Goal: Information Seeking & Learning: Understand process/instructions

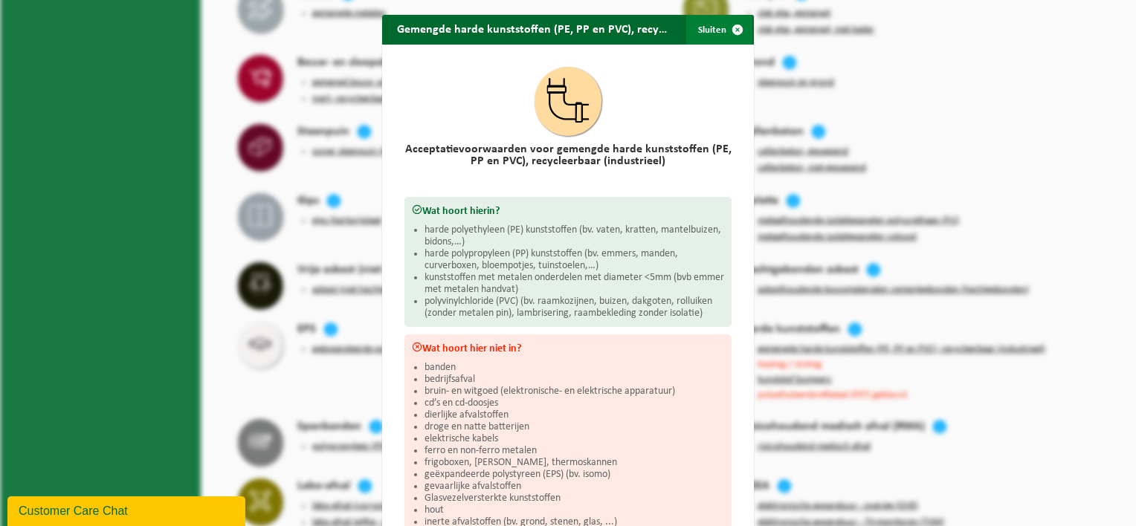
click at [734, 36] on span "button" at bounding box center [737, 30] width 30 height 30
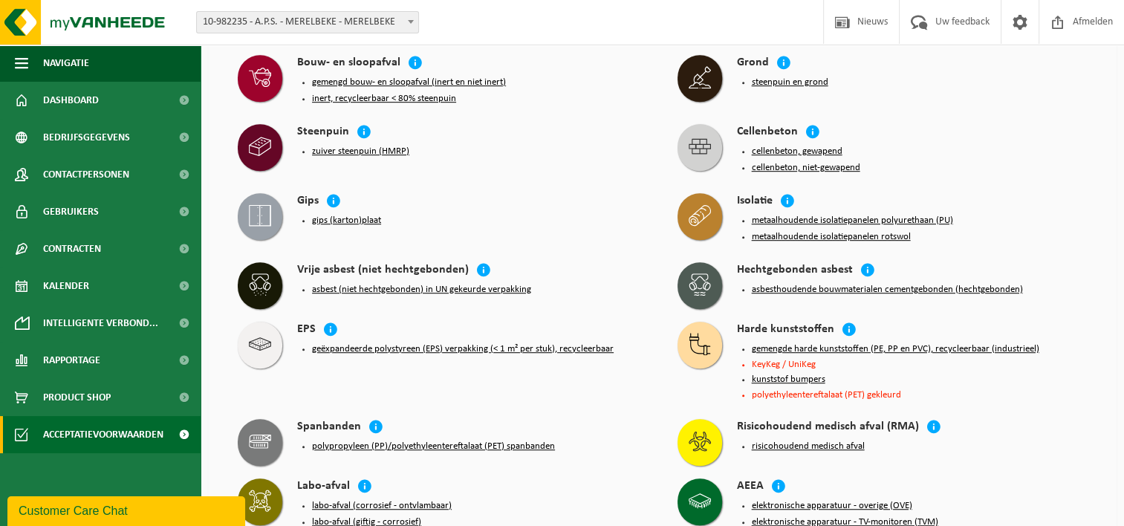
click at [358, 343] on button "geëxpandeerde polystyreen (EPS) verpakking (< 1 m² per stuk), recycleerbaar" at bounding box center [463, 349] width 302 height 12
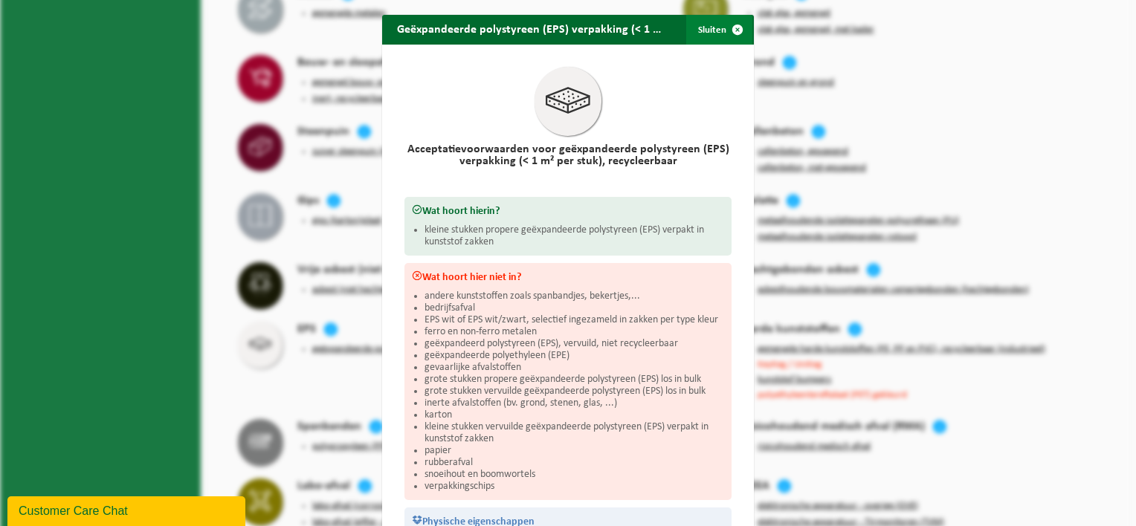
click at [742, 34] on span "button" at bounding box center [737, 30] width 30 height 30
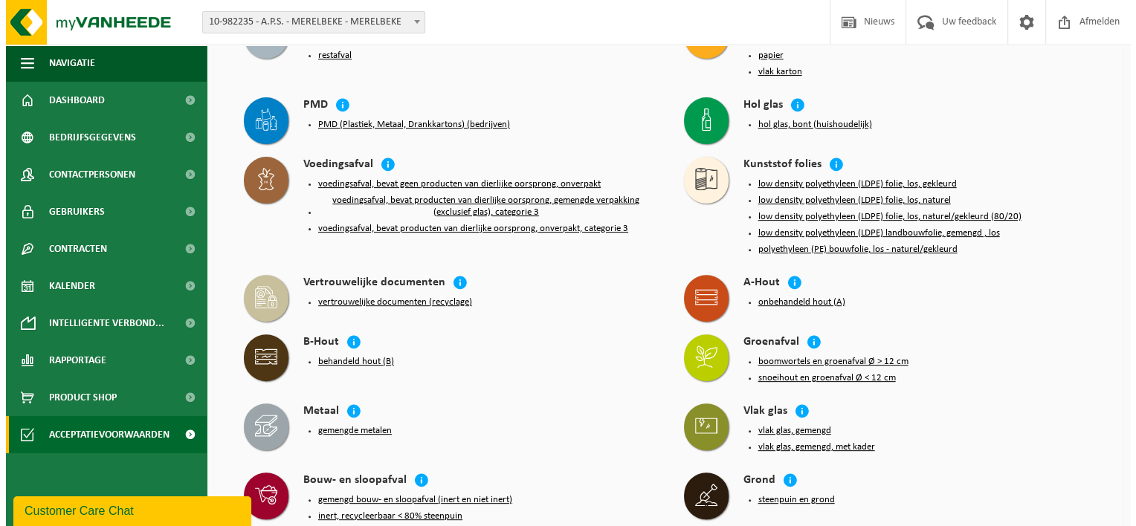
scroll to position [449, 0]
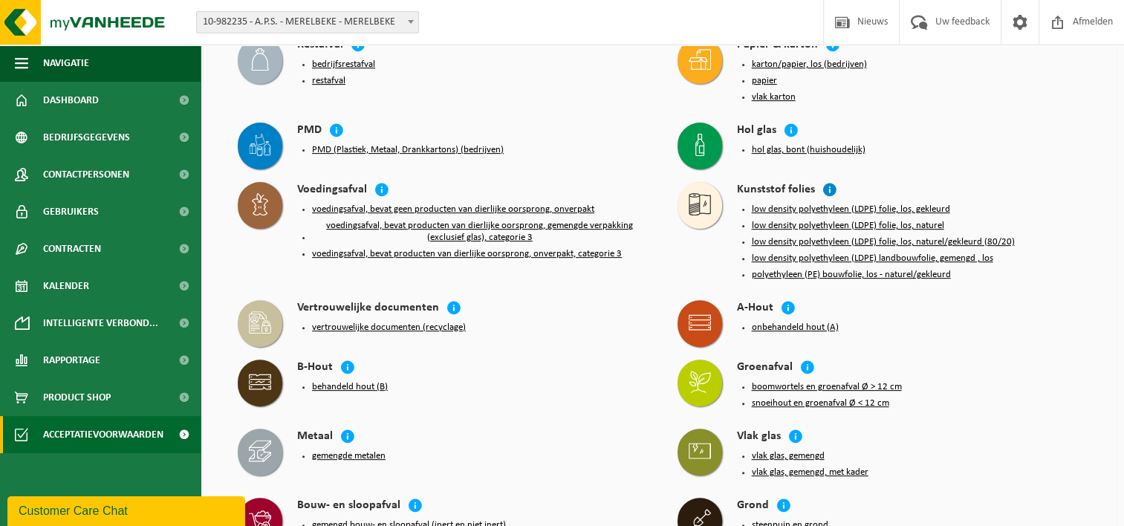
click at [823, 182] on icon at bounding box center [830, 189] width 15 height 15
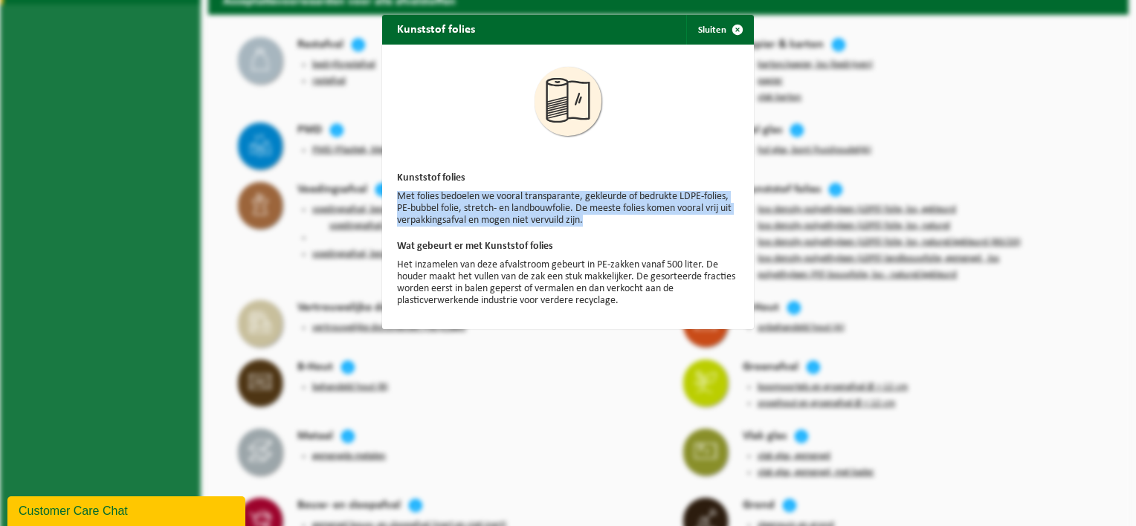
drag, startPoint x: 392, startPoint y: 196, endPoint x: 586, endPoint y: 220, distance: 194.7
click at [586, 220] on p "Met folies bedoelen we vooral transparante, gekleurde of bedrukte LDPE-folies, …" at bounding box center [568, 209] width 342 height 36
copy p "Met folies bedoelen we vooral transparante, gekleurde of bedrukte LDPE-folies, …"
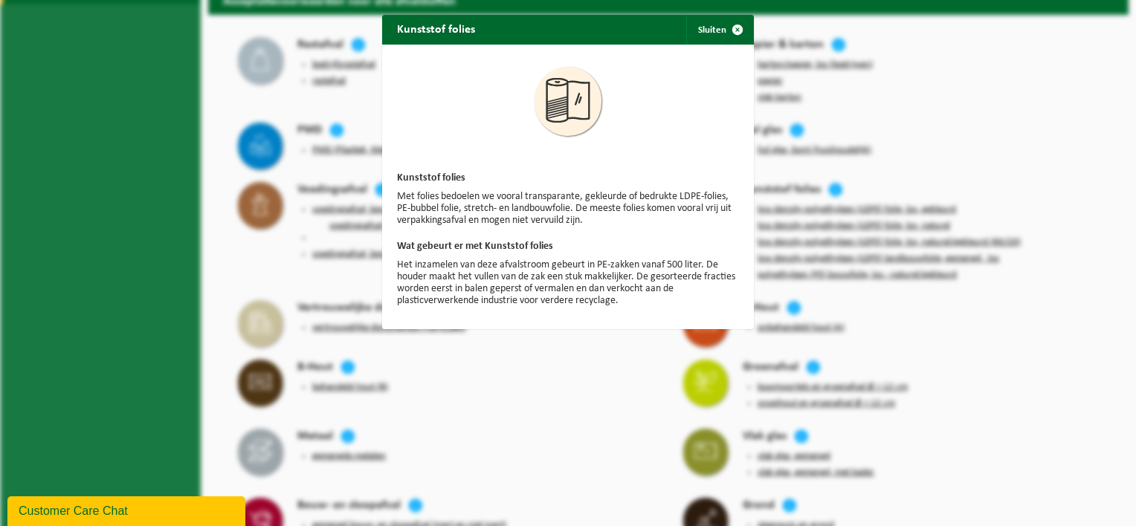
click at [999, 305] on div "Kunststof folies Sluiten Kunststof folies Met folies bedoelen we vooral transpa…" at bounding box center [568, 263] width 1136 height 526
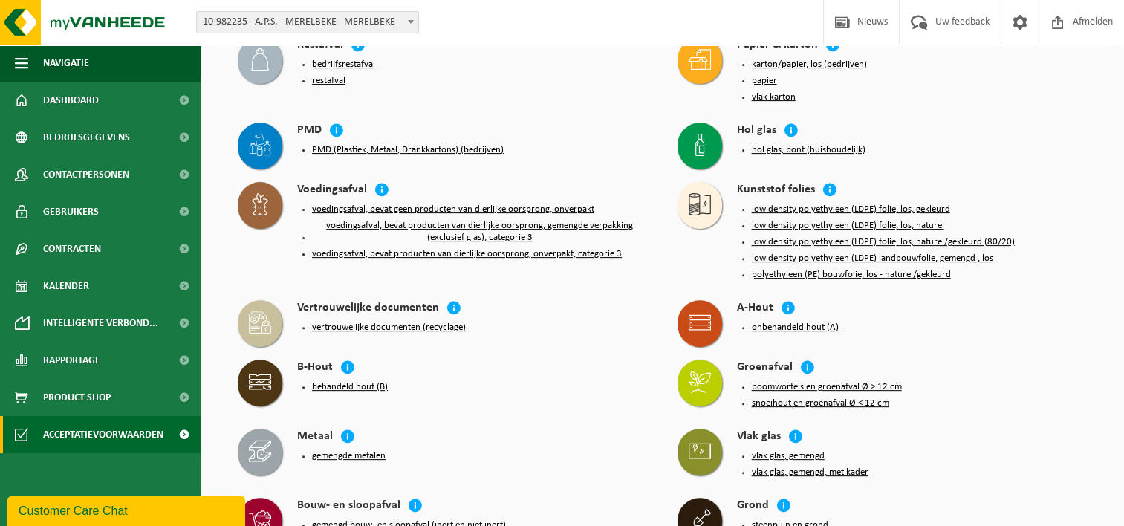
click at [856, 204] on button "low density polyethyleen (LDPE) folie, los, gekleurd" at bounding box center [851, 210] width 198 height 12
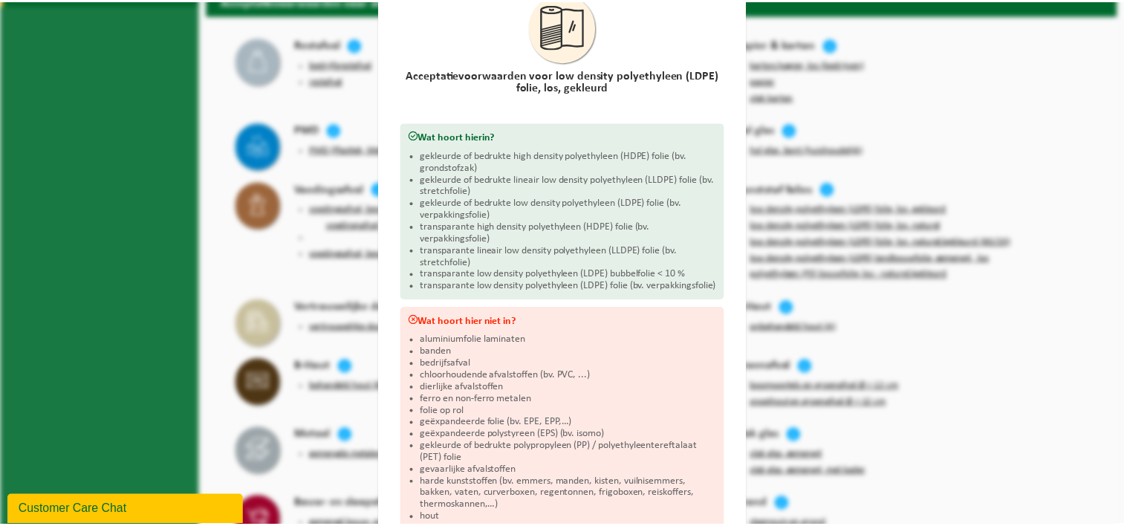
scroll to position [223, 0]
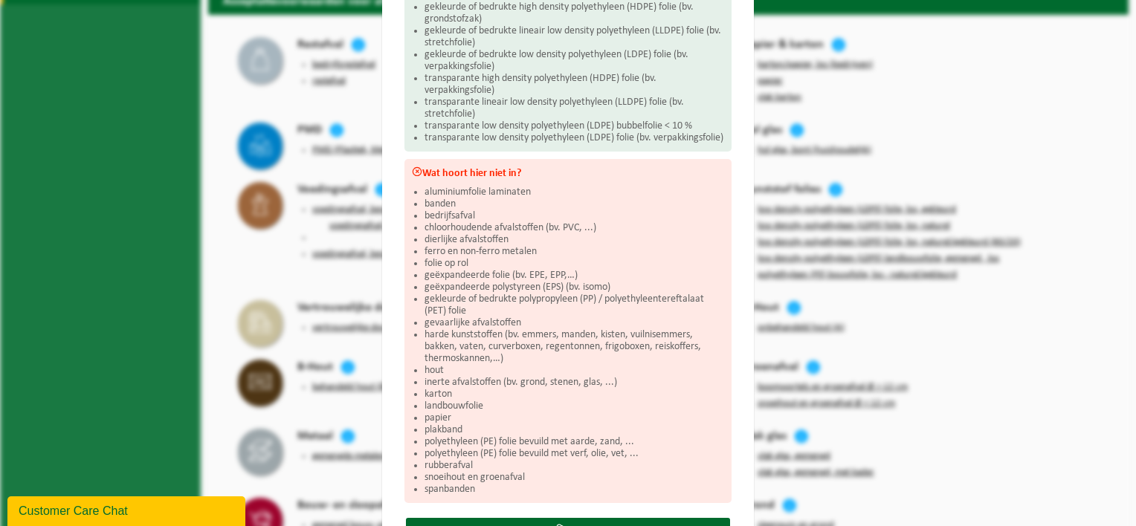
click at [978, 150] on div "Low density polyethyleen (LDPE) folie, los, gekleurd Sluiten Acceptatievoorwaar…" at bounding box center [568, 263] width 1136 height 526
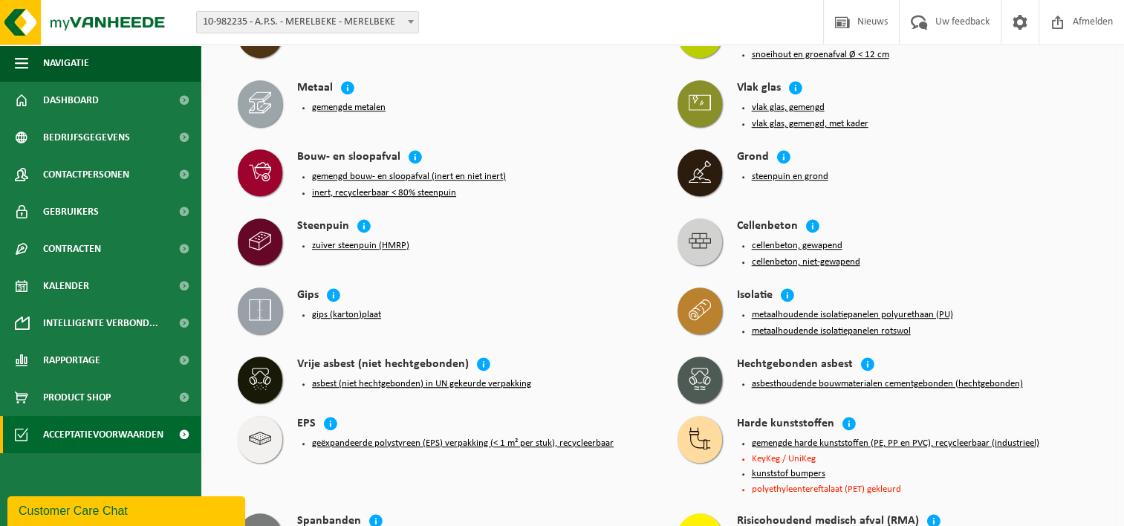
scroll to position [820, 0]
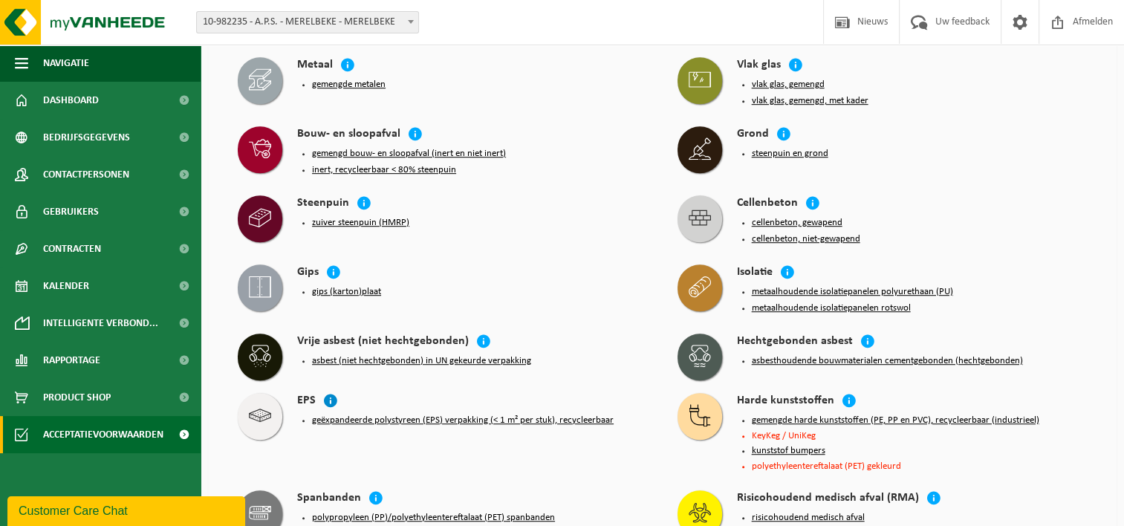
click at [326, 393] on icon at bounding box center [330, 400] width 15 height 15
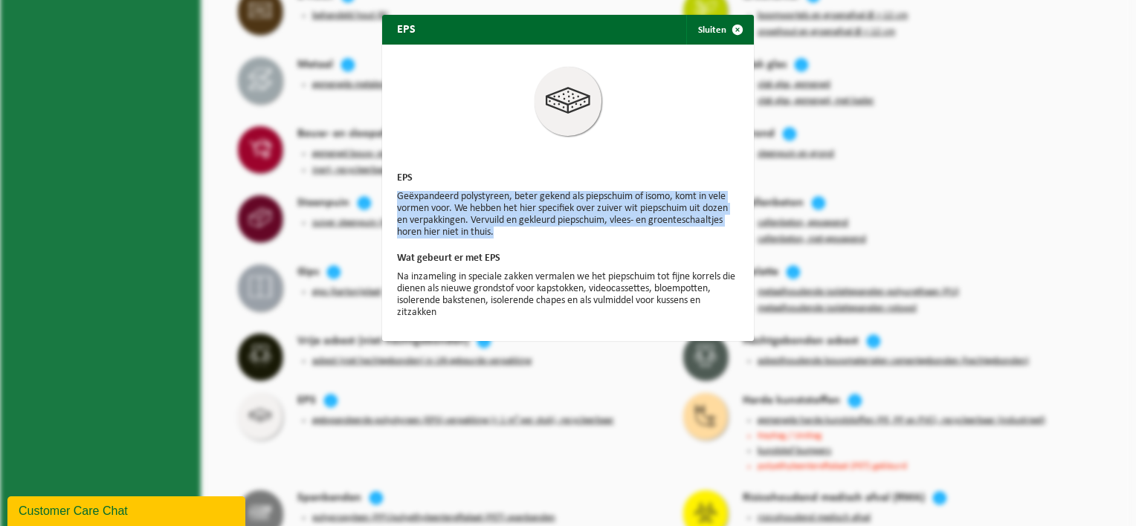
drag, startPoint x: 392, startPoint y: 196, endPoint x: 508, endPoint y: 234, distance: 122.0
click at [508, 234] on p "Geëxpandeerd polystyreen, beter gekend als piepschuim of isomo, komt in vele vo…" at bounding box center [568, 215] width 342 height 48
drag, startPoint x: 508, startPoint y: 234, endPoint x: 449, endPoint y: 218, distance: 61.7
click at [449, 218] on p "Geëxpandeerd polystyreen, beter gekend als piepschuim of isomo, komt in vele vo…" at bounding box center [568, 215] width 342 height 48
click at [401, 196] on p "Geëxpandeerd polystyreen, beter gekend als piepschuim of isomo, komt in vele vo…" at bounding box center [568, 215] width 342 height 48
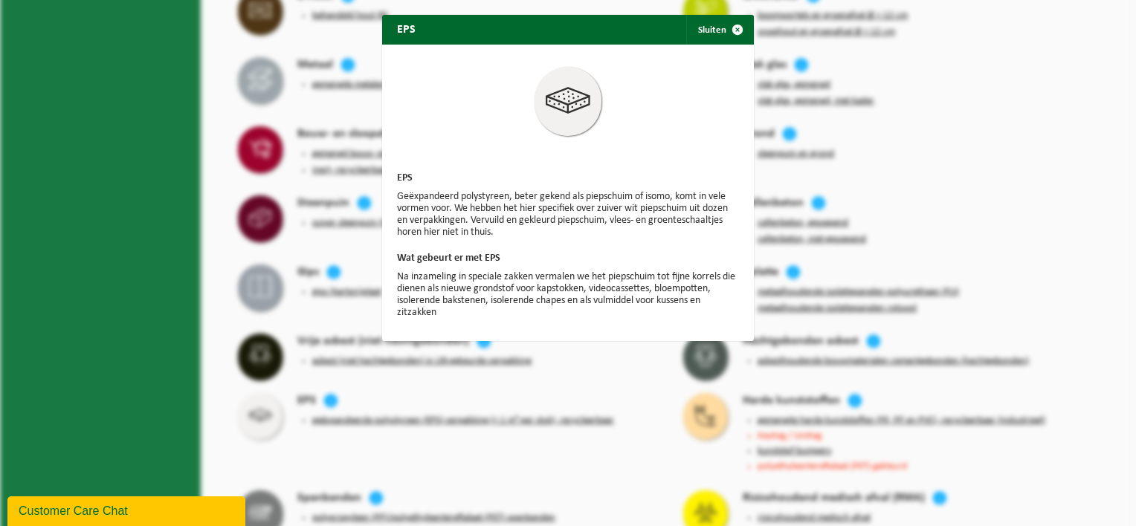
click at [390, 197] on div "EPS Geëxpandeerd polystyreen, beter gekend als piepschuim of isomo, komt in vel…" at bounding box center [568, 193] width 372 height 297
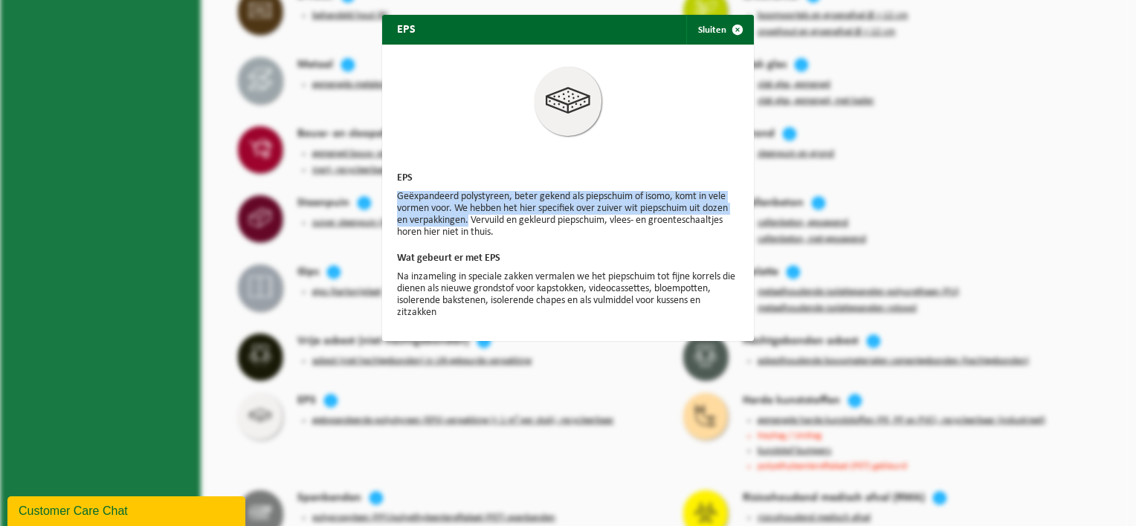
drag, startPoint x: 391, startPoint y: 197, endPoint x: 462, endPoint y: 223, distance: 75.9
click at [462, 223] on p "Geëxpandeerd polystyreen, beter gekend als piepschuim of isomo, komt in vele vo…" at bounding box center [568, 215] width 342 height 48
copy p "Geëxpandeerd polystyreen, beter gekend als piepschuim of isomo, komt in vele vo…"
click at [730, 22] on span "button" at bounding box center [737, 30] width 30 height 30
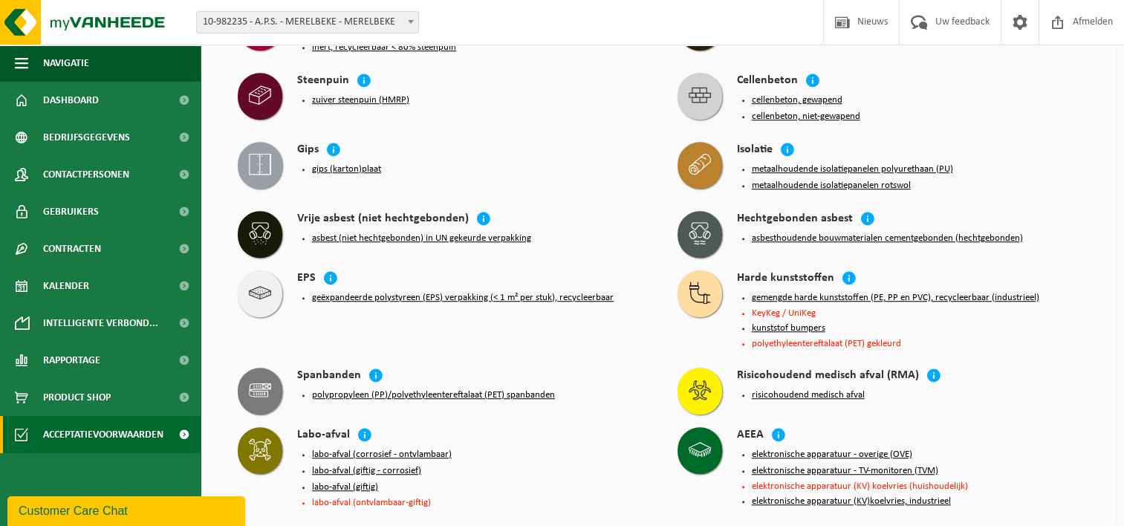
scroll to position [969, 0]
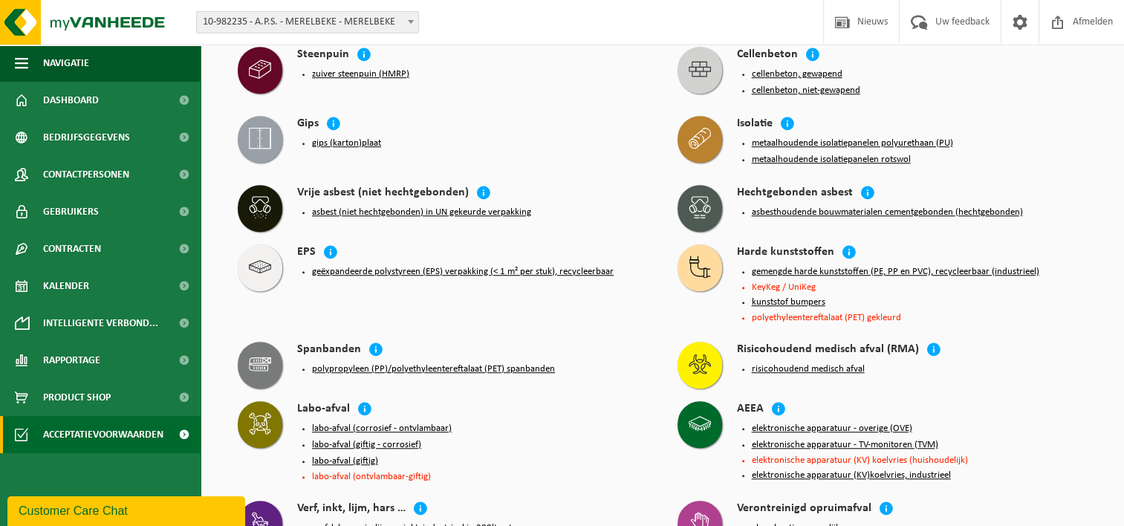
click at [422, 363] on button "polypropyleen (PP)/polyethyleentereftalaat (PET) spanbanden" at bounding box center [433, 369] width 243 height 12
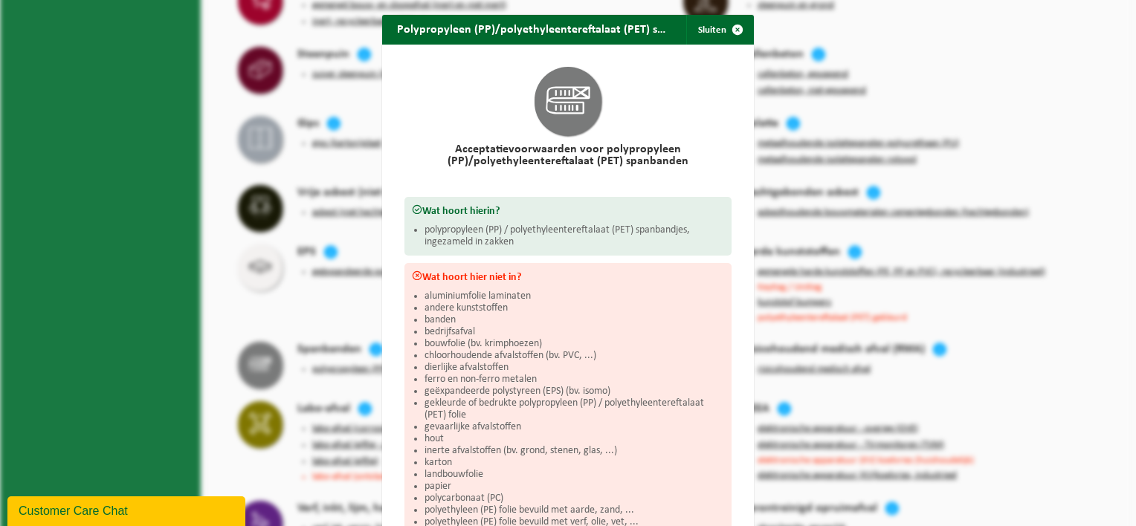
click at [252, 273] on div "Polypropyleen (PP)/polyethyleentereftalaat (PET) spanbanden Sluiten Acceptatiev…" at bounding box center [568, 263] width 1136 height 526
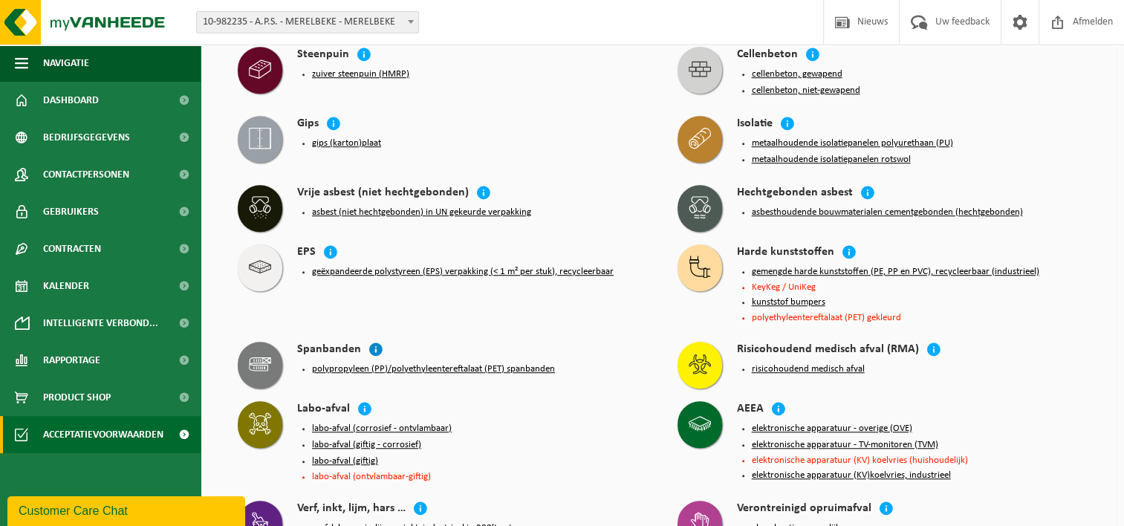
click at [372, 342] on icon at bounding box center [376, 349] width 15 height 15
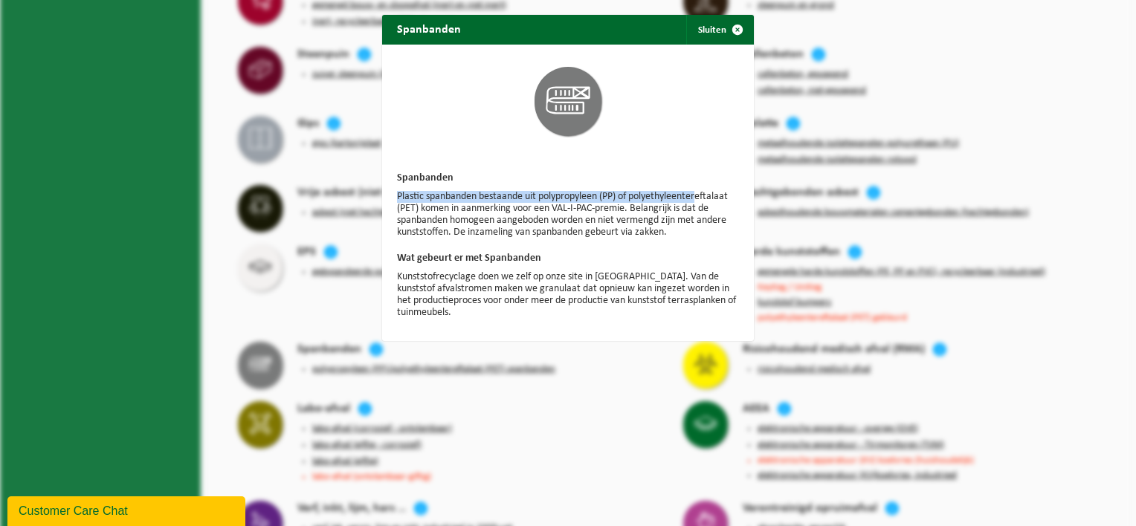
drag, startPoint x: 392, startPoint y: 194, endPoint x: 639, endPoint y: 198, distance: 246.8
click at [639, 198] on p "Plastic spanbanden bestaande uit polypropyleen (PP) of polyethyleentereftalaat …" at bounding box center [568, 215] width 342 height 48
click at [401, 193] on p "Plastic spanbanden bestaande uit polypropyleen (PP) of polyethyleentereftalaat …" at bounding box center [568, 215] width 342 height 48
drag, startPoint x: 456, startPoint y: 190, endPoint x: 485, endPoint y: 195, distance: 28.7
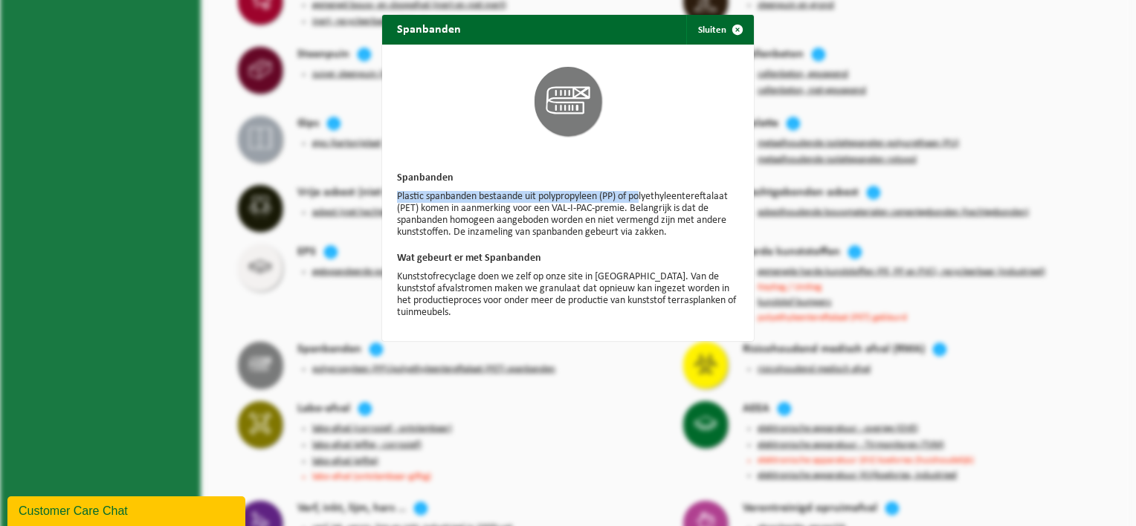
click at [456, 191] on p "Plastic spanbanden bestaande uit polypropyleen (PP) of polyethyleentereftalaat …" at bounding box center [568, 215] width 342 height 48
click at [485, 195] on p "Plastic spanbanden bestaande uit polypropyleen (PP) of polyethyleentereftalaat …" at bounding box center [568, 215] width 342 height 48
drag, startPoint x: 485, startPoint y: 195, endPoint x: 464, endPoint y: 120, distance: 77.9
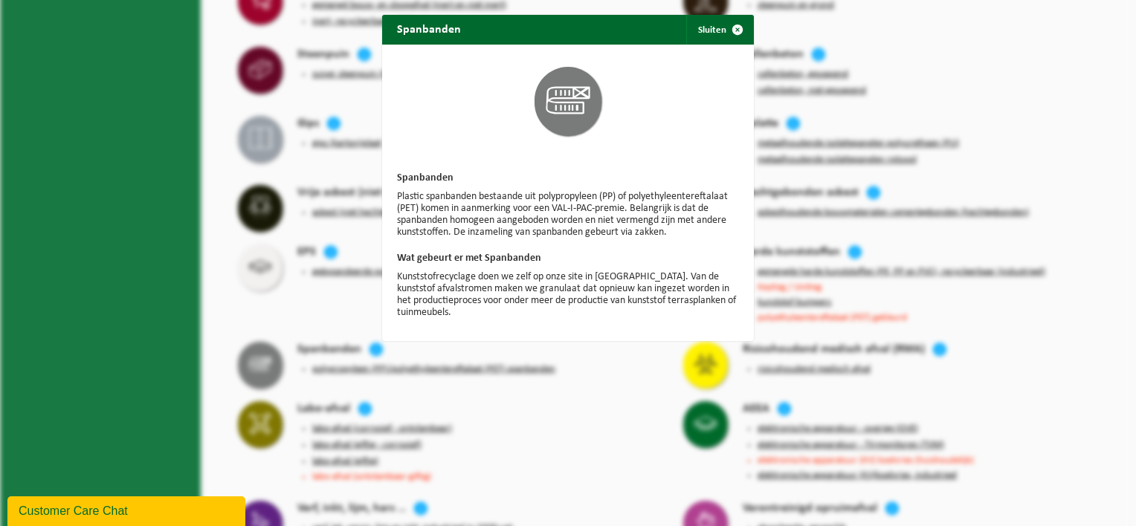
click at [464, 120] on div at bounding box center [567, 101] width 327 height 84
drag, startPoint x: 391, startPoint y: 193, endPoint x: 412, endPoint y: 208, distance: 26.2
click at [412, 208] on p "Plastic spanbanden bestaande uit polypropyleen (PP) of polyethyleentereftalaat …" at bounding box center [568, 215] width 342 height 48
copy p "Plastic spanbanden bestaande uit polypropyleen (PP) of polyethyleentereftalaat …"
click at [722, 29] on span "button" at bounding box center [737, 30] width 30 height 30
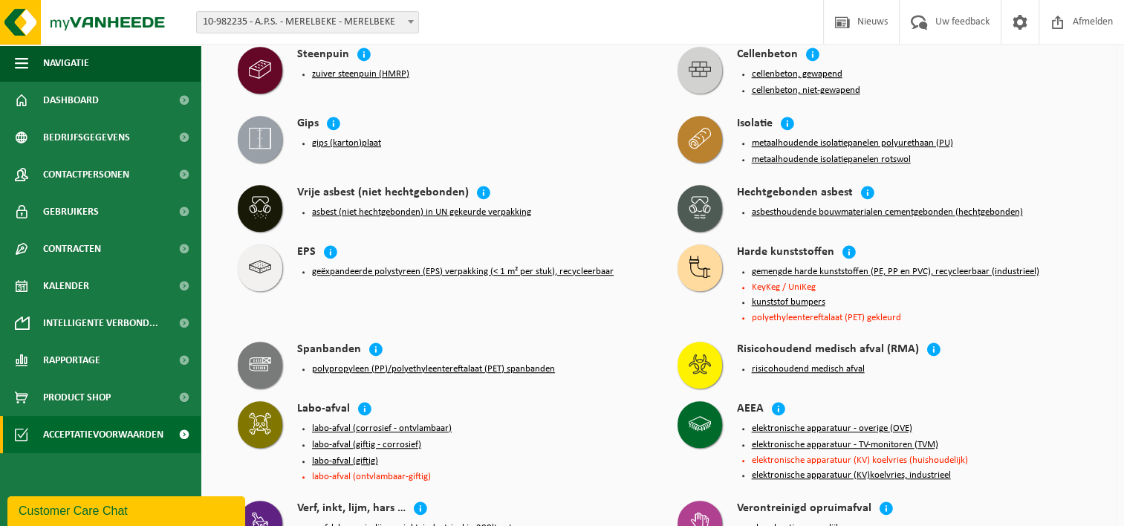
click at [347, 363] on button "polypropyleen (PP)/polyethyleentereftalaat (PET) spanbanden" at bounding box center [433, 369] width 243 height 12
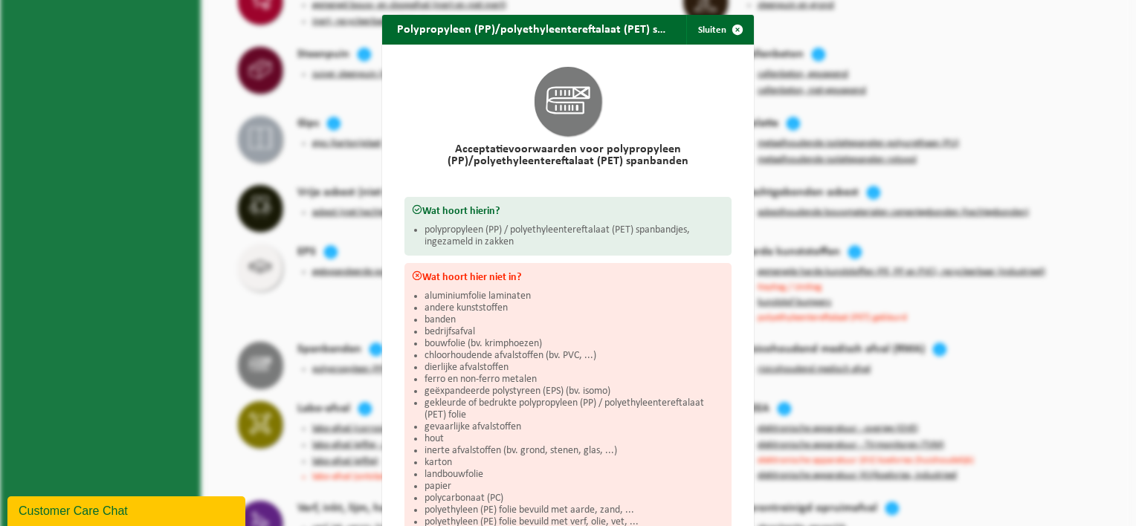
click at [829, 135] on div "Polypropyleen (PP)/polyethyleentereftalaat (PET) spanbanden Sluiten Acceptatiev…" at bounding box center [568, 263] width 1136 height 526
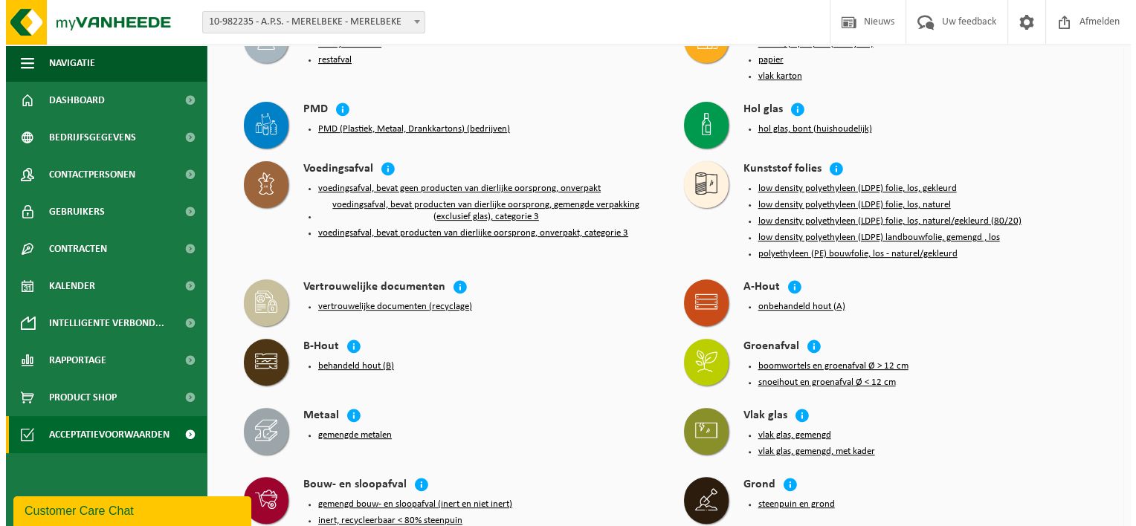
scroll to position [0, 0]
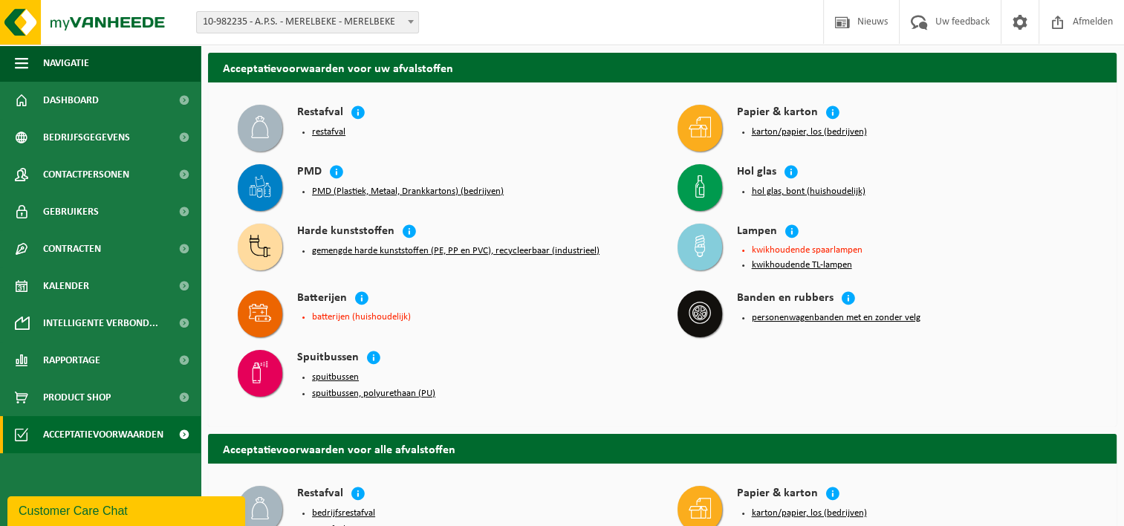
click at [785, 267] on button "kwikhoudende TL-lampen" at bounding box center [802, 265] width 100 height 12
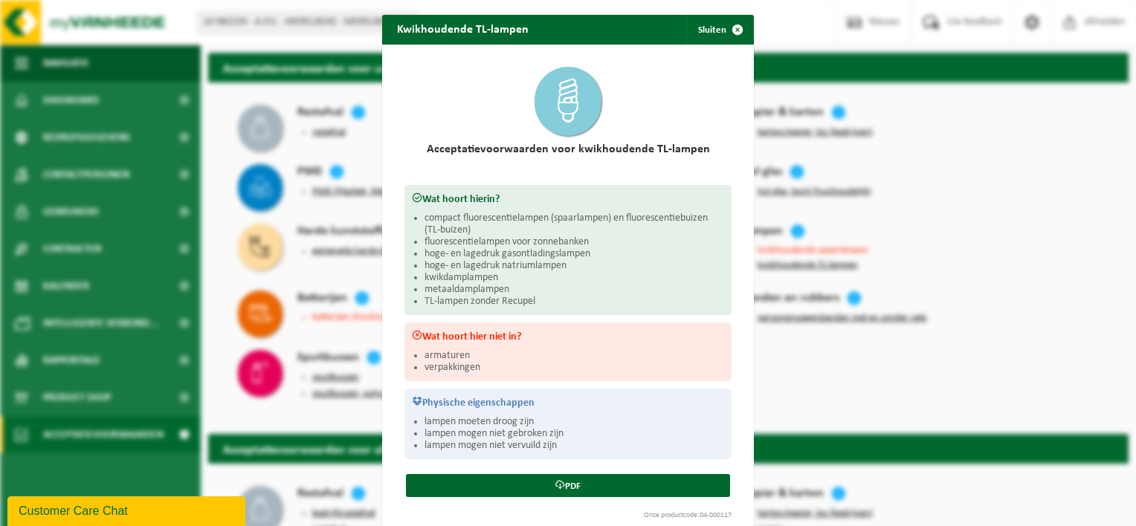
click at [974, 288] on div "Kwikhoudende TL-lampen Sluiten Acceptatievoorwaarden voor kwikhoudende TL-lampe…" at bounding box center [568, 263] width 1136 height 526
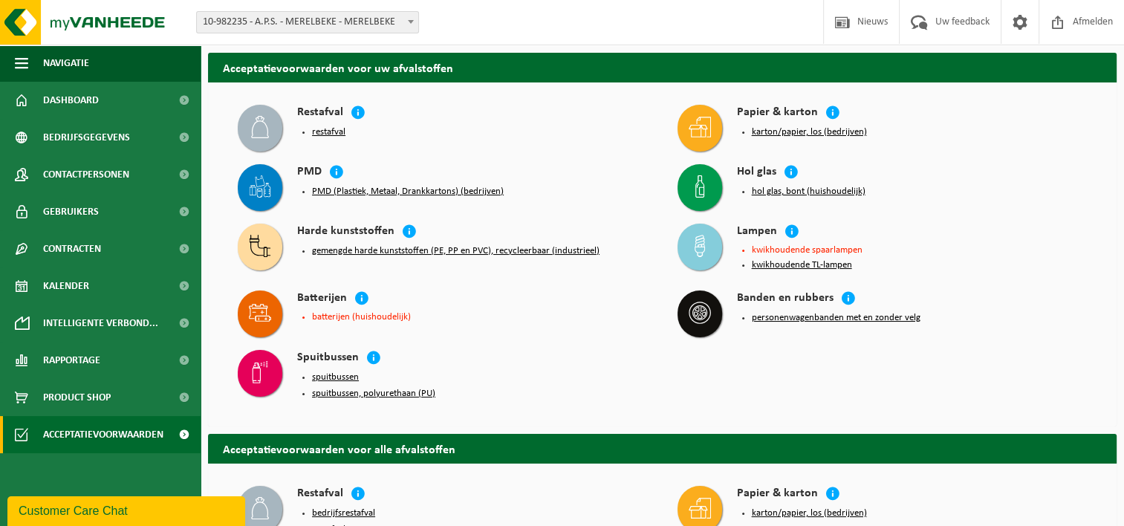
click at [818, 265] on button "kwikhoudende TL-lampen" at bounding box center [802, 265] width 100 height 12
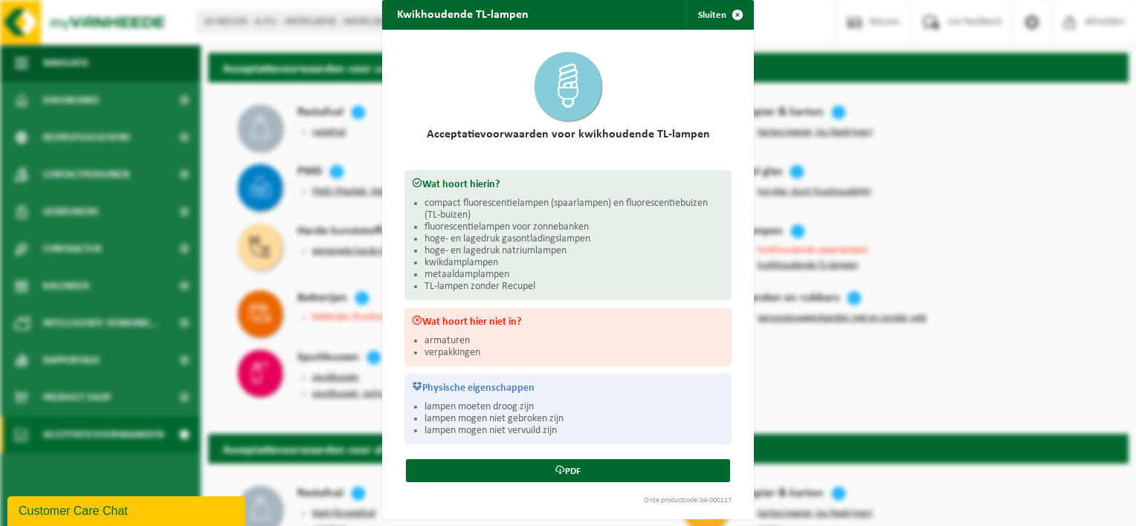
scroll to position [19, 0]
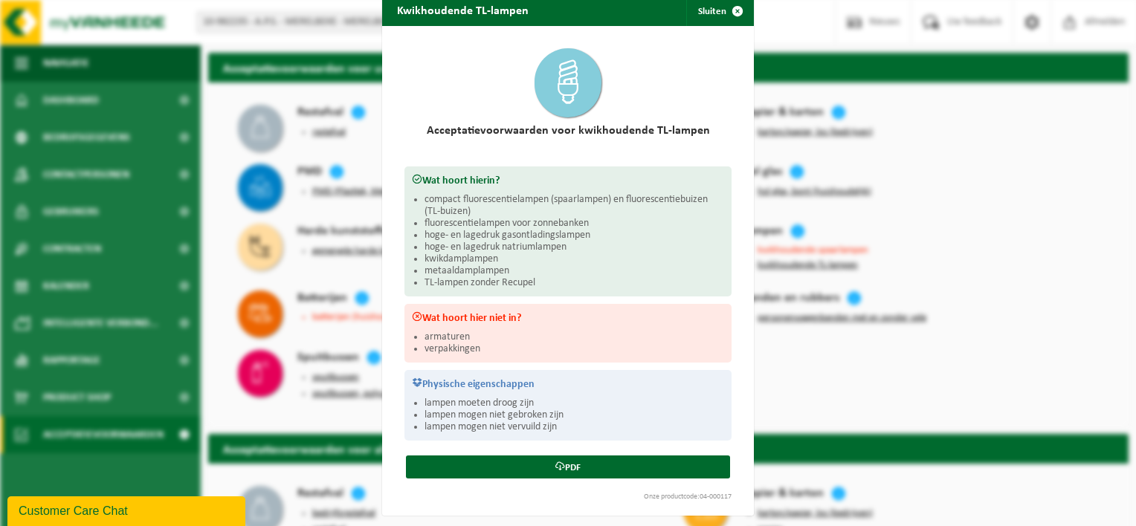
click at [892, 267] on div "Kwikhoudende TL-lampen Sluiten Acceptatievoorwaarden voor kwikhoudende TL-lampe…" at bounding box center [568, 263] width 1136 height 526
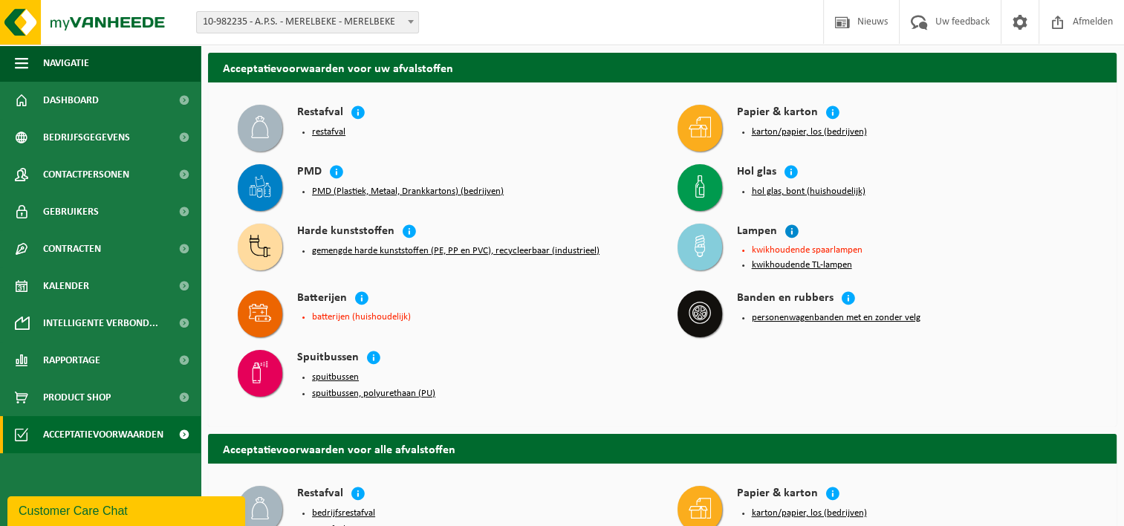
click at [787, 233] on icon at bounding box center [792, 231] width 15 height 15
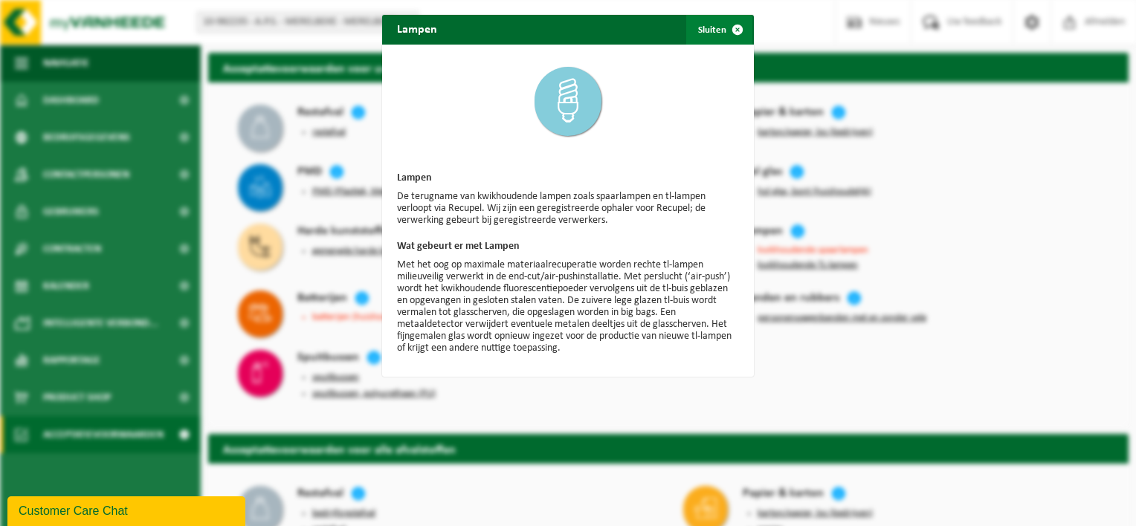
click at [740, 29] on span "button" at bounding box center [737, 30] width 30 height 30
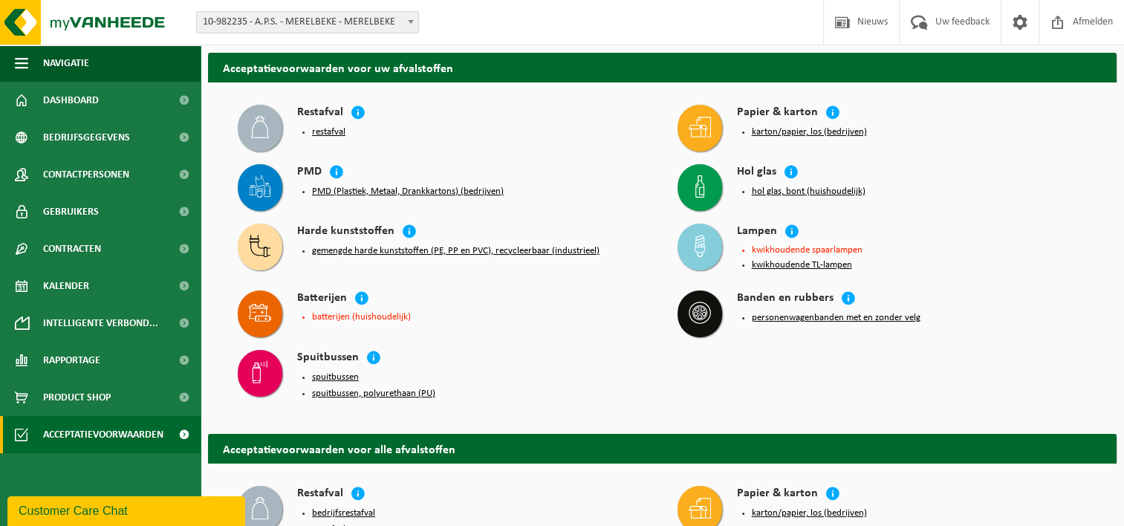
click at [792, 268] on button "kwikhoudende TL-lampen" at bounding box center [802, 265] width 100 height 12
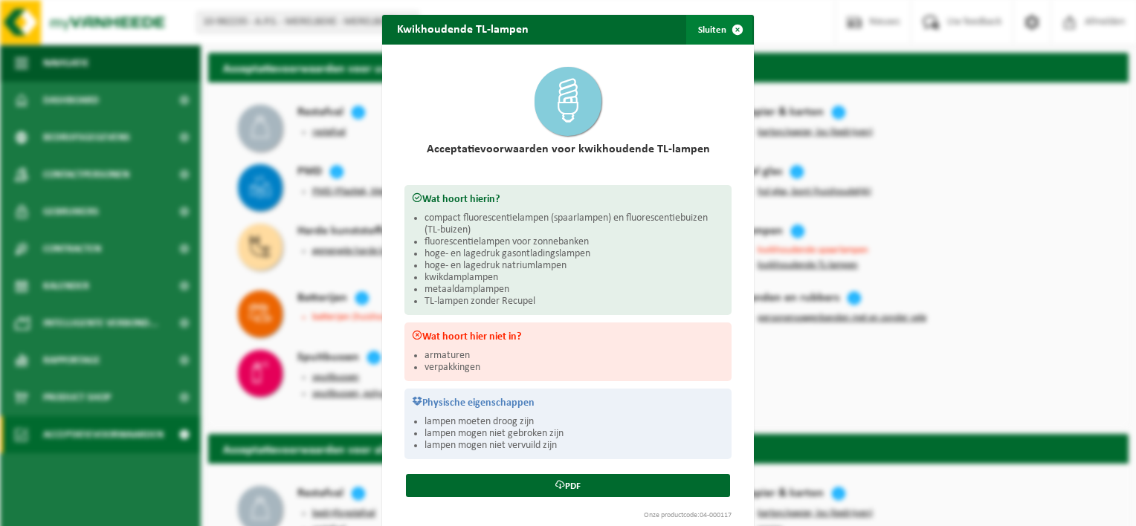
click at [728, 33] on span "button" at bounding box center [737, 30] width 30 height 30
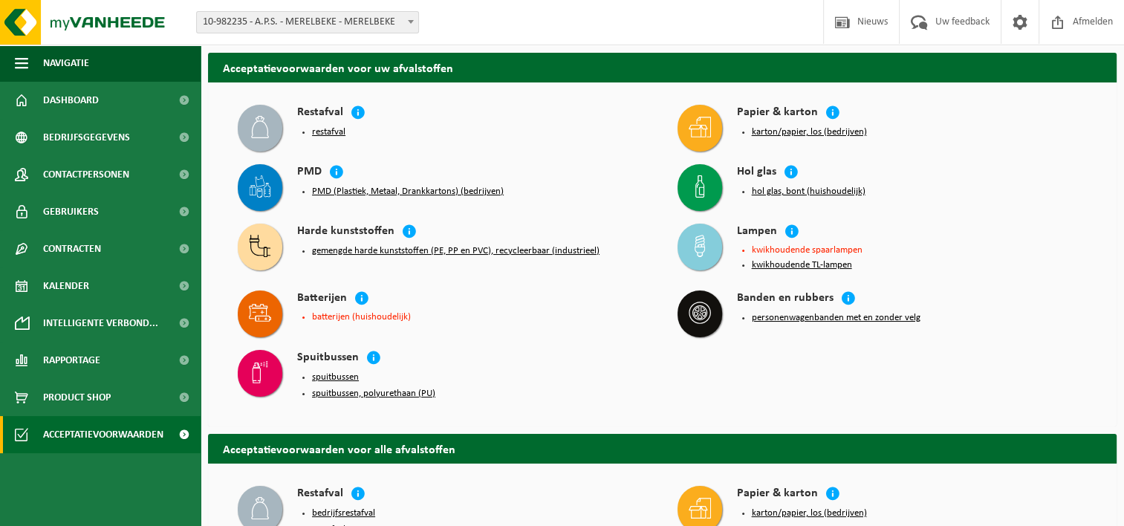
click at [788, 133] on button "karton/papier, los (bedrijven)" at bounding box center [809, 132] width 115 height 12
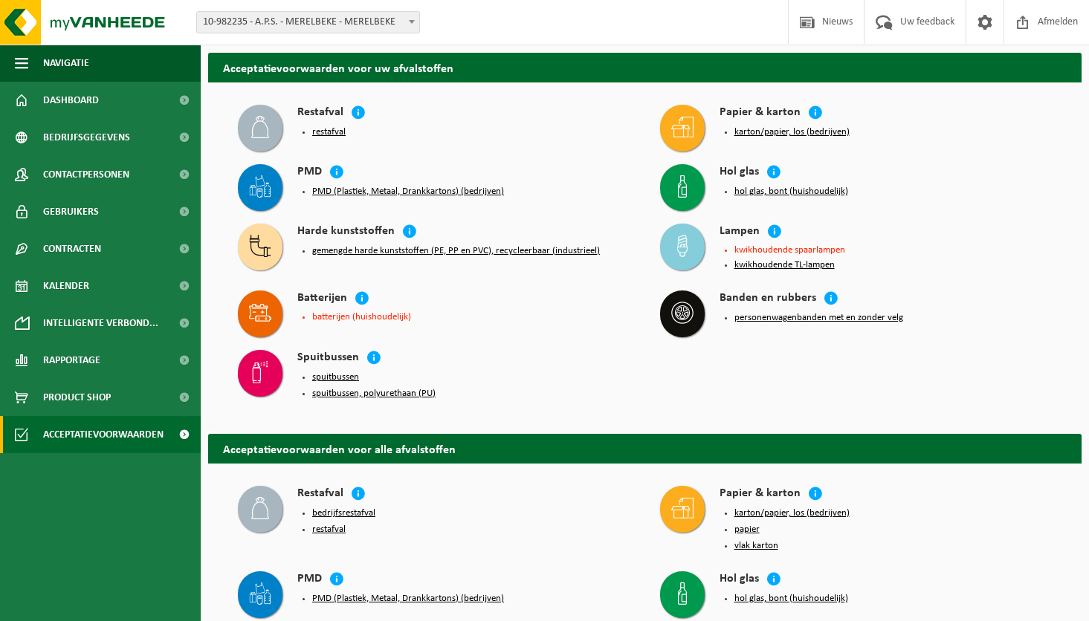
scroll to position [1203, 0]
